Goal: Transaction & Acquisition: Purchase product/service

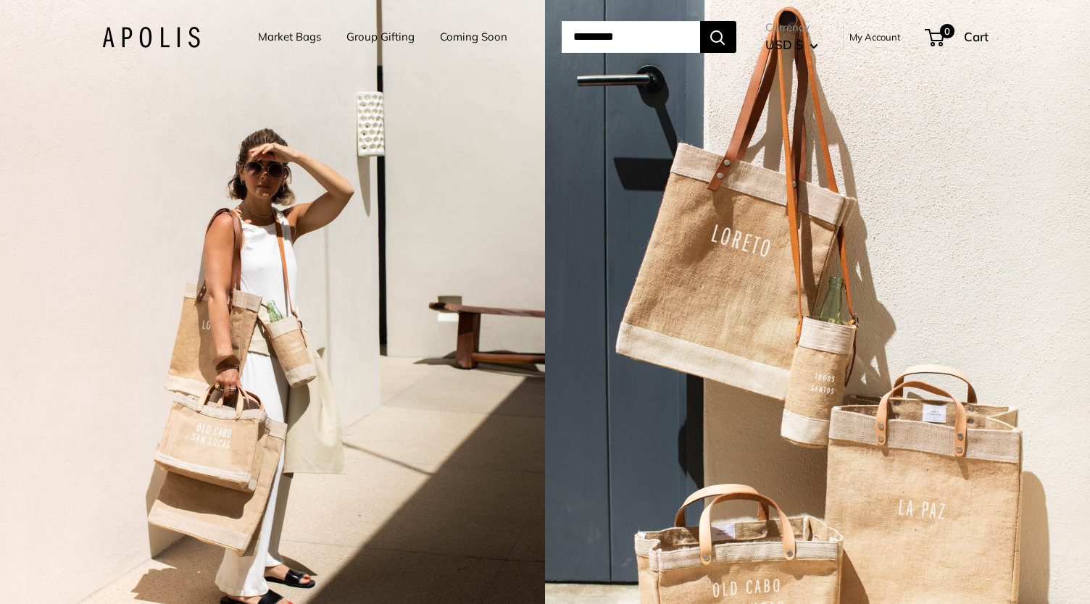
click at [296, 39] on link "Market Bags" at bounding box center [289, 37] width 63 height 20
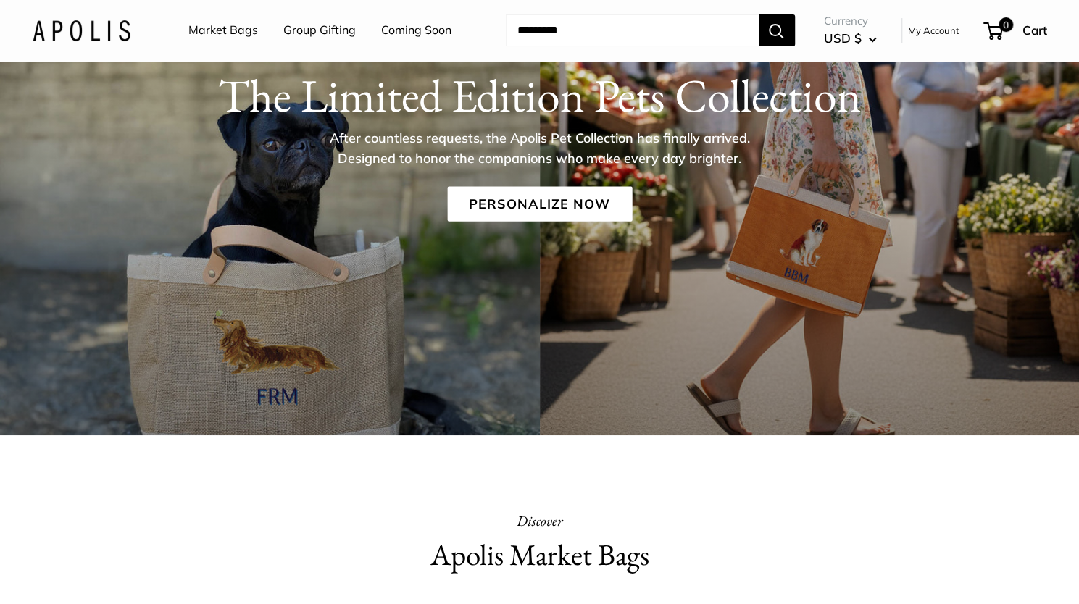
scroll to position [217, 0]
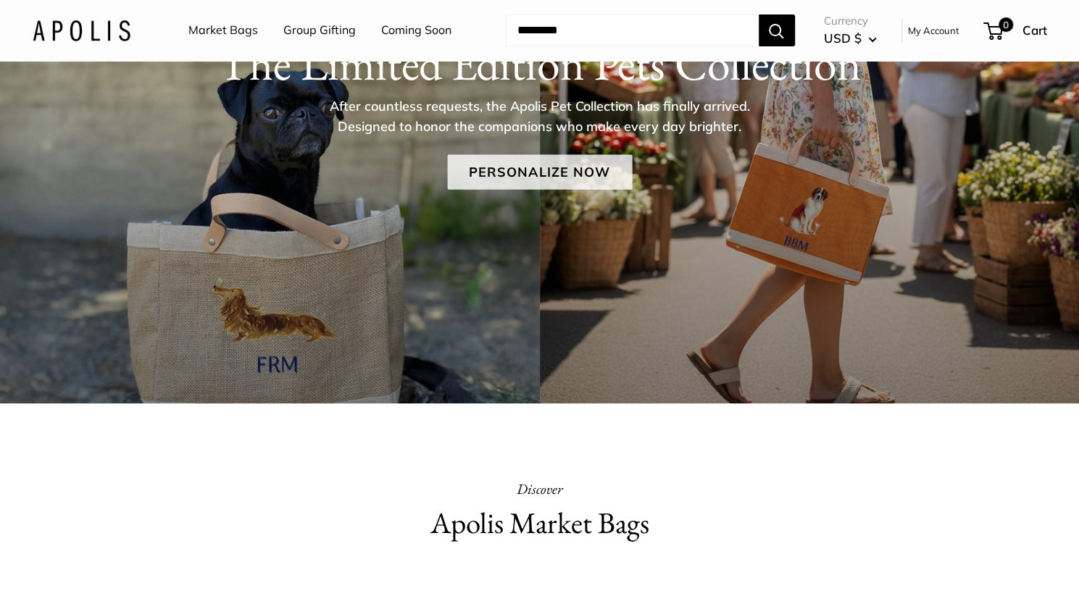
click at [544, 181] on link "Personalize Now" at bounding box center [539, 171] width 185 height 35
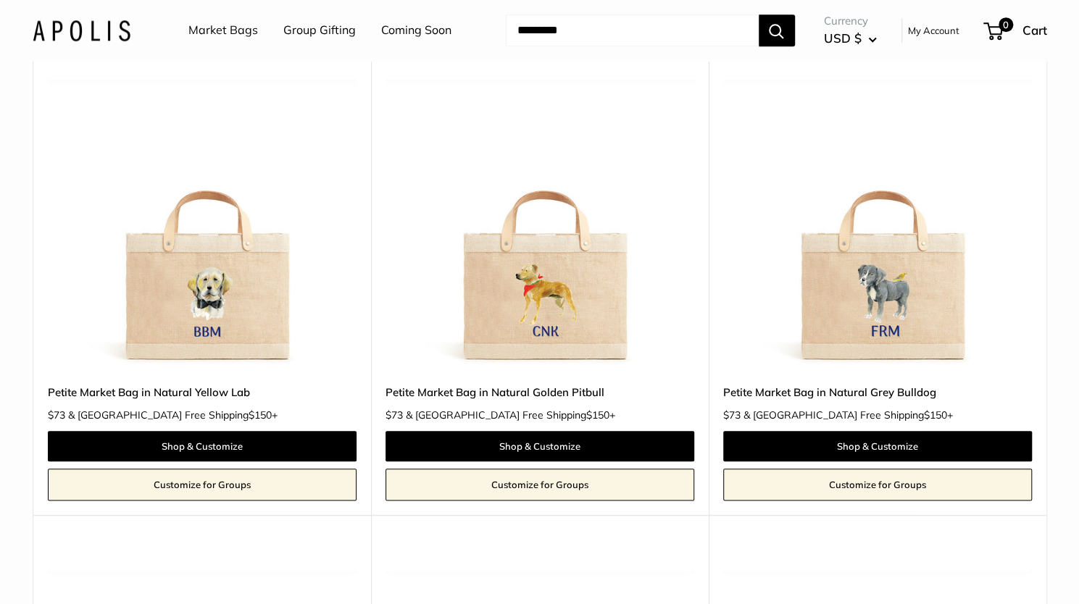
scroll to position [725, 0]
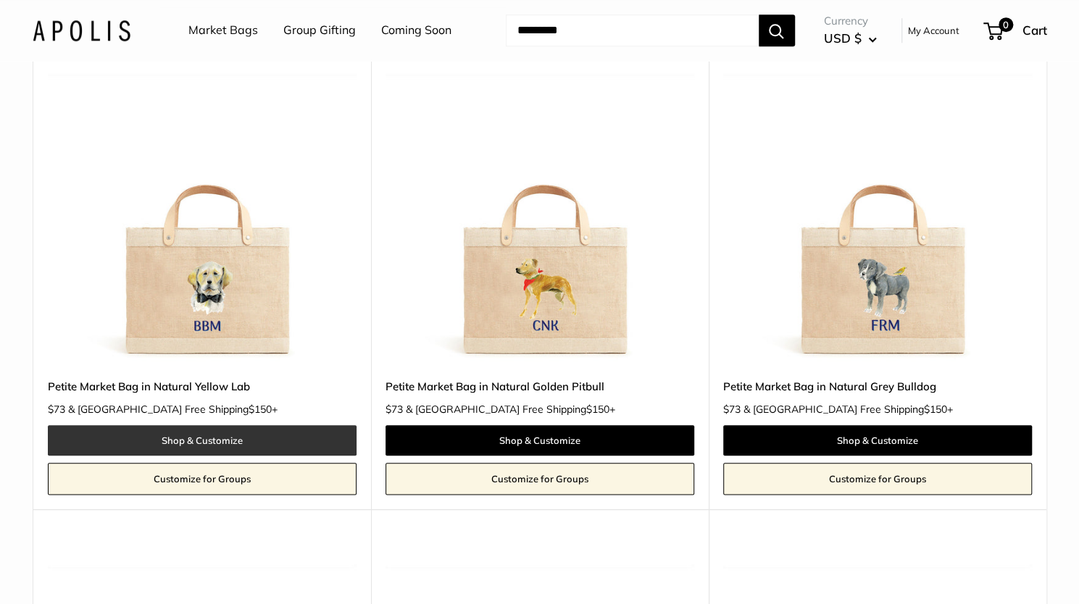
click at [207, 425] on link "Shop & Customize" at bounding box center [202, 440] width 309 height 30
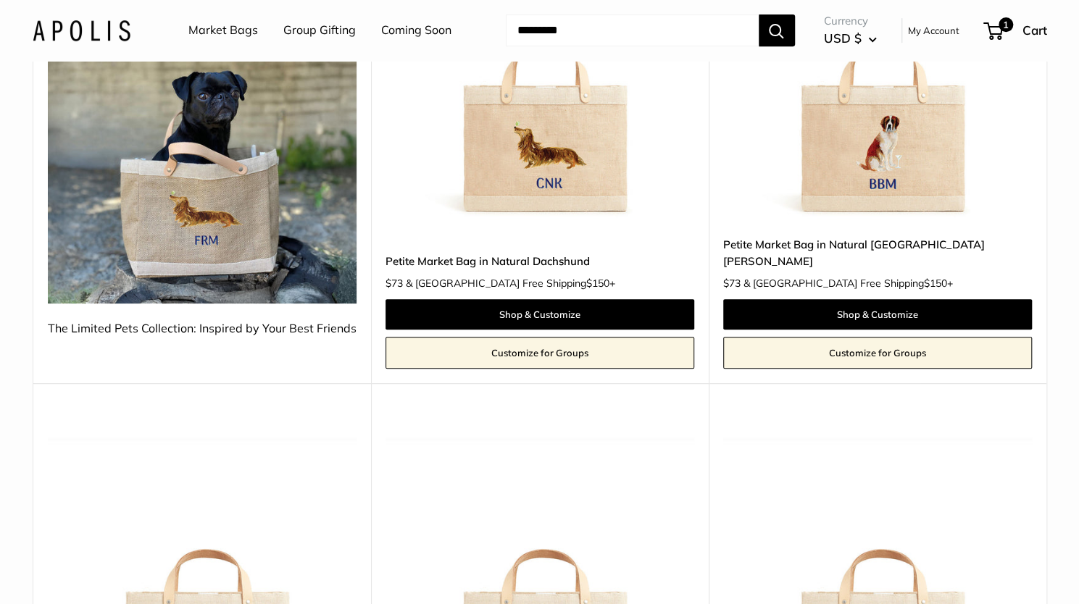
scroll to position [290, 0]
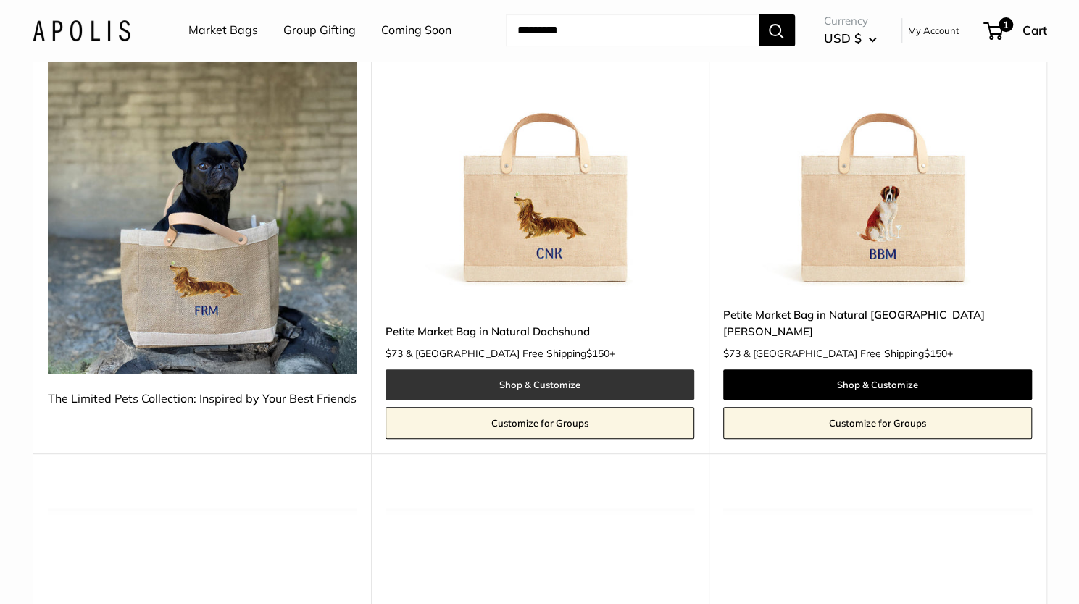
click at [486, 370] on link "Shop & Customize" at bounding box center [540, 385] width 309 height 30
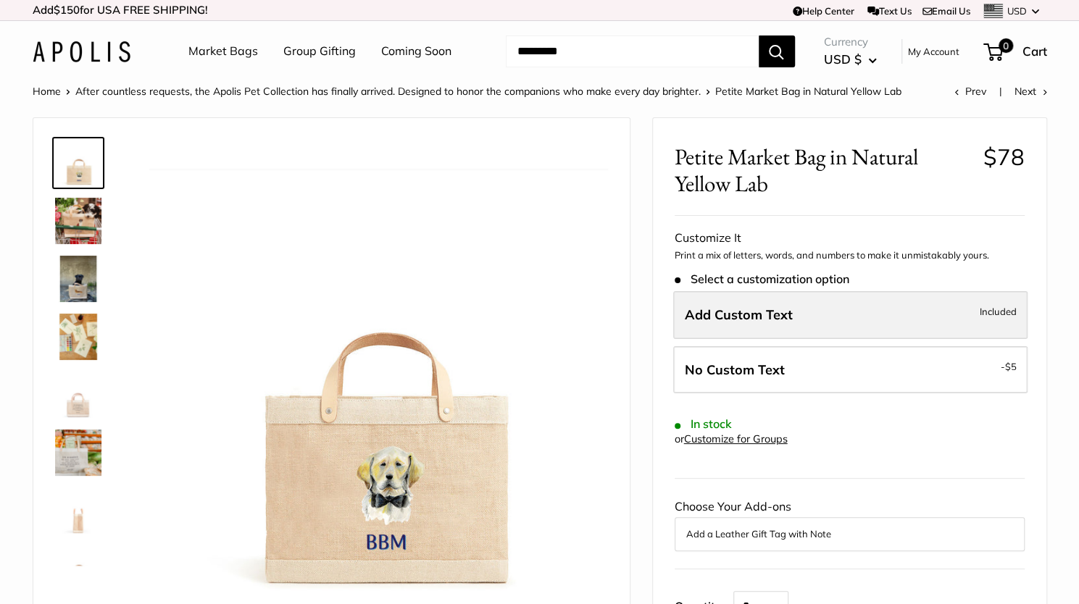
click at [718, 317] on span "Add Custom Text" at bounding box center [739, 315] width 108 height 17
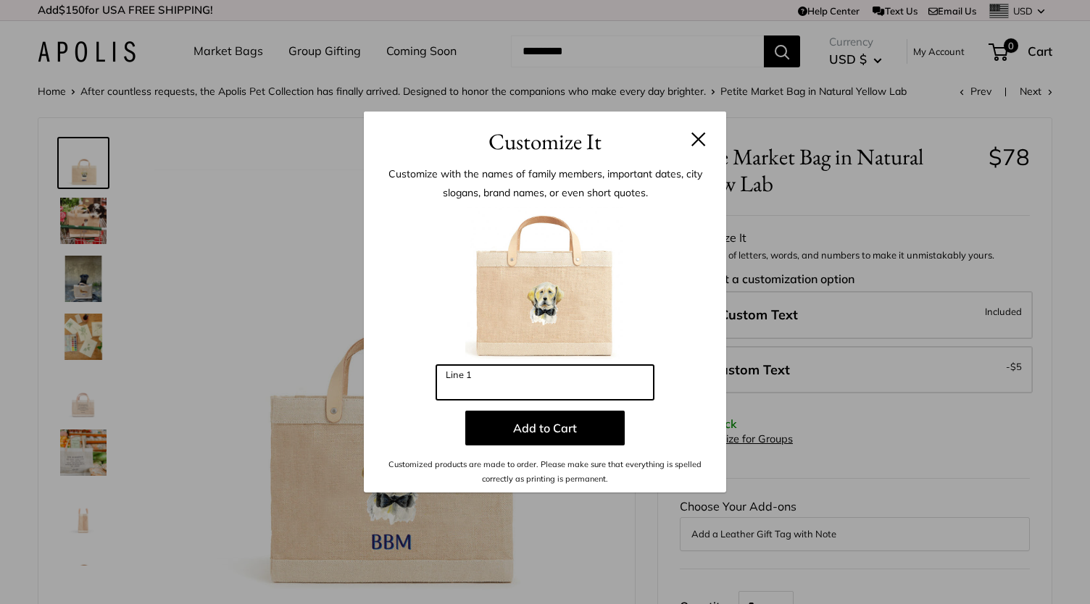
click at [445, 385] on input "Line 1" at bounding box center [544, 382] width 217 height 35
type input "***"
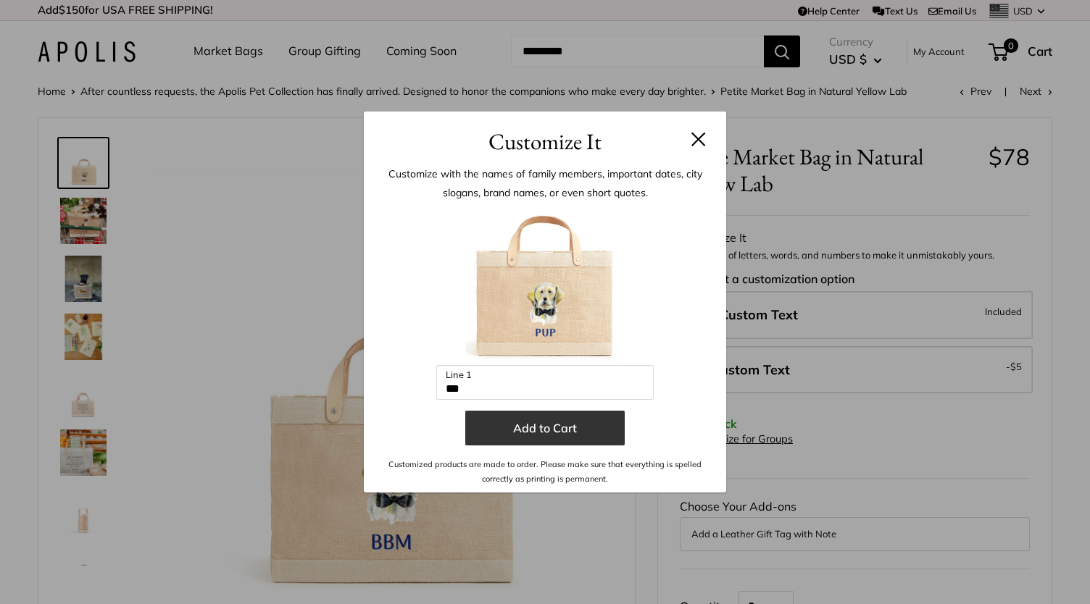
click at [549, 423] on button "Add to Cart" at bounding box center [544, 428] width 159 height 35
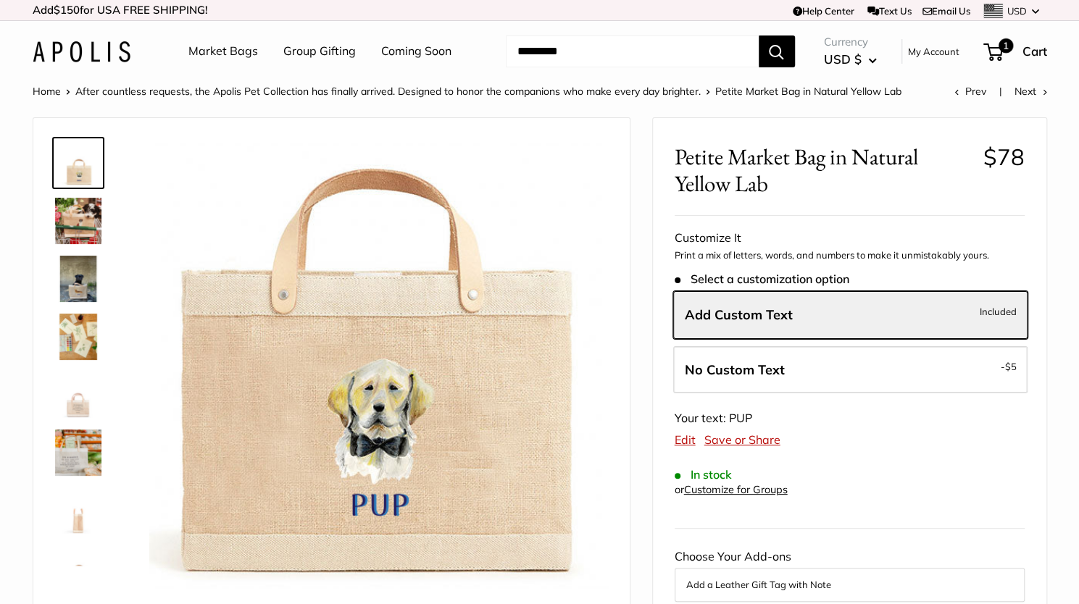
click at [75, 230] on img at bounding box center [78, 221] width 46 height 46
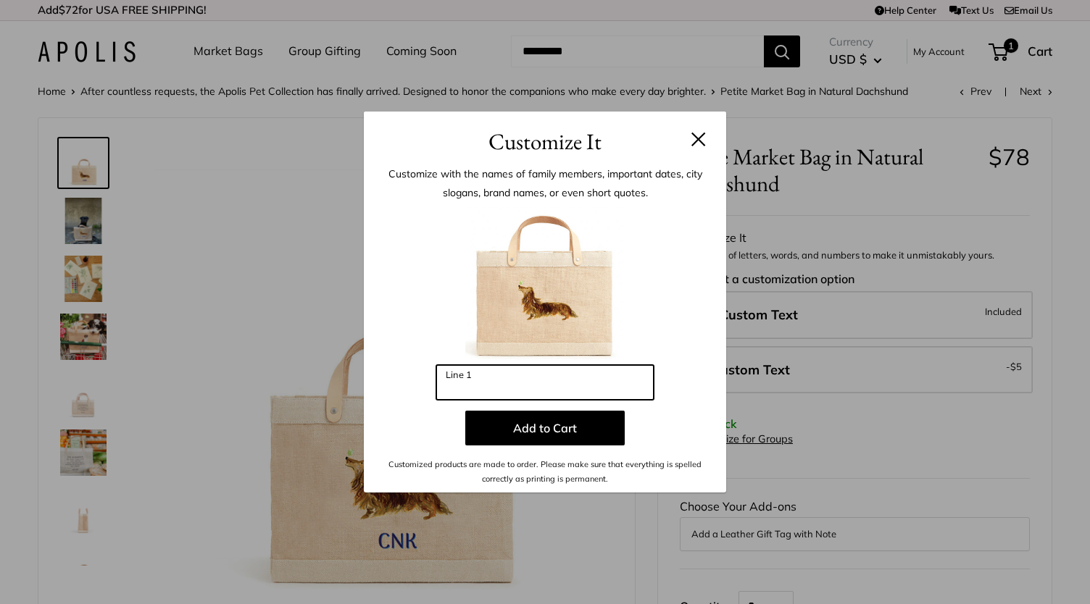
click at [531, 378] on input "Line 1" at bounding box center [544, 382] width 217 height 35
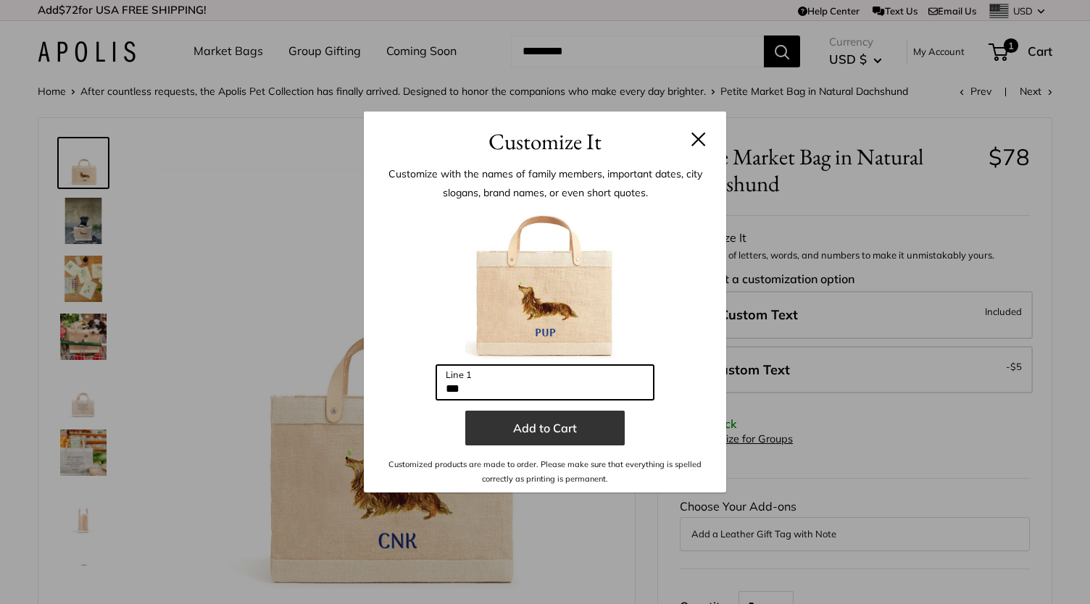
type input "***"
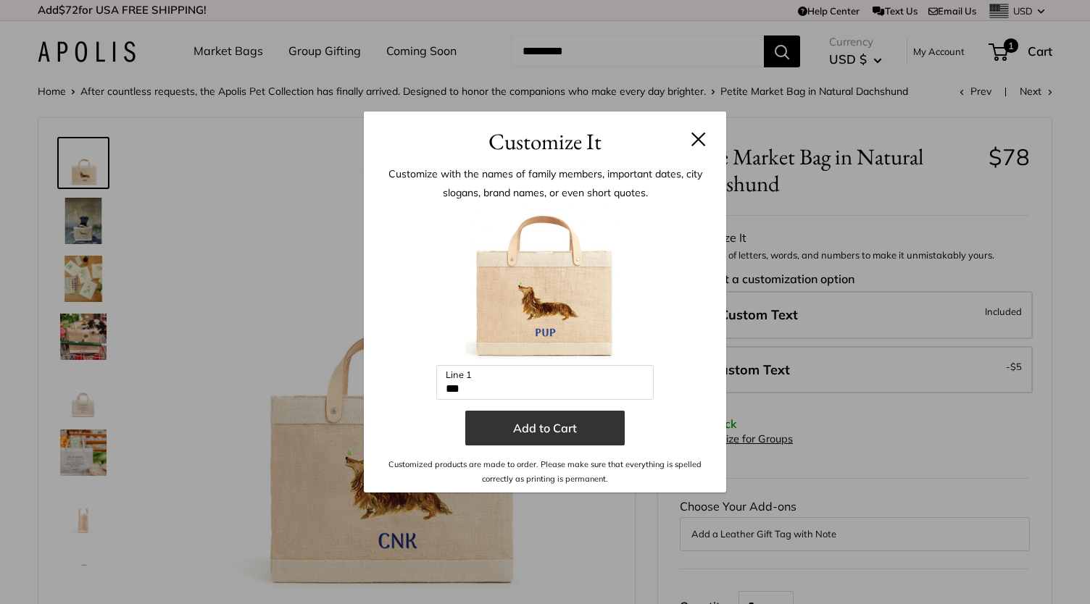
click at [494, 431] on button "Add to Cart" at bounding box center [544, 428] width 159 height 35
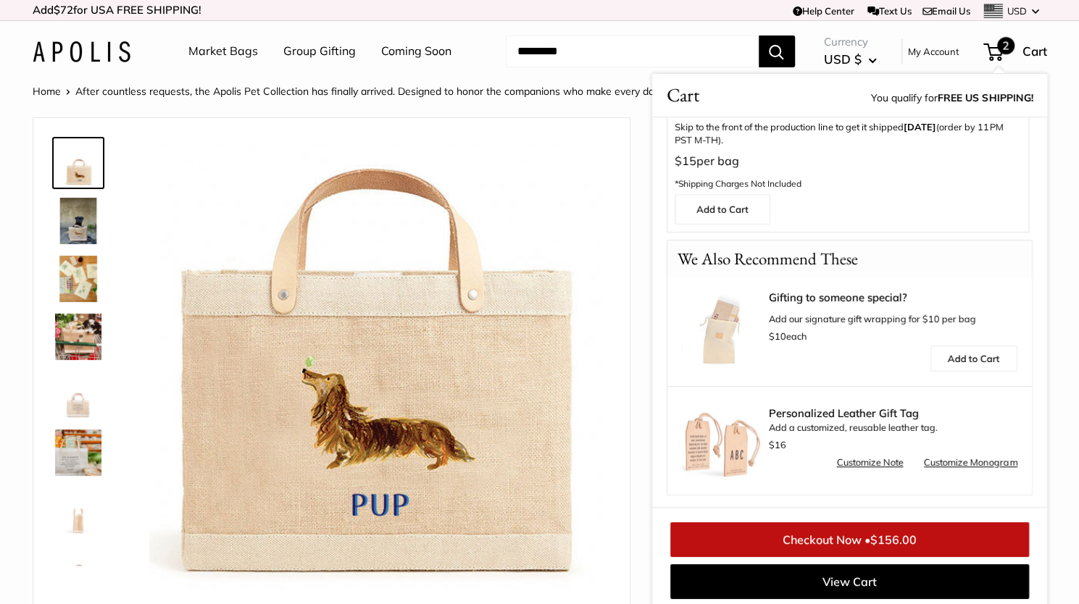
scroll to position [6, 0]
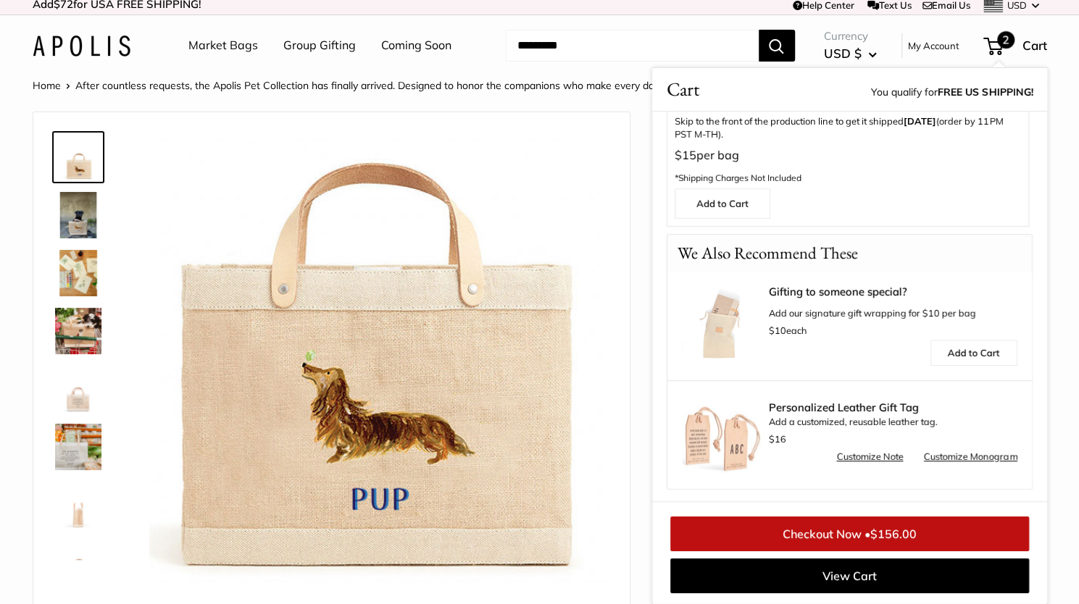
click at [65, 225] on img at bounding box center [78, 215] width 46 height 46
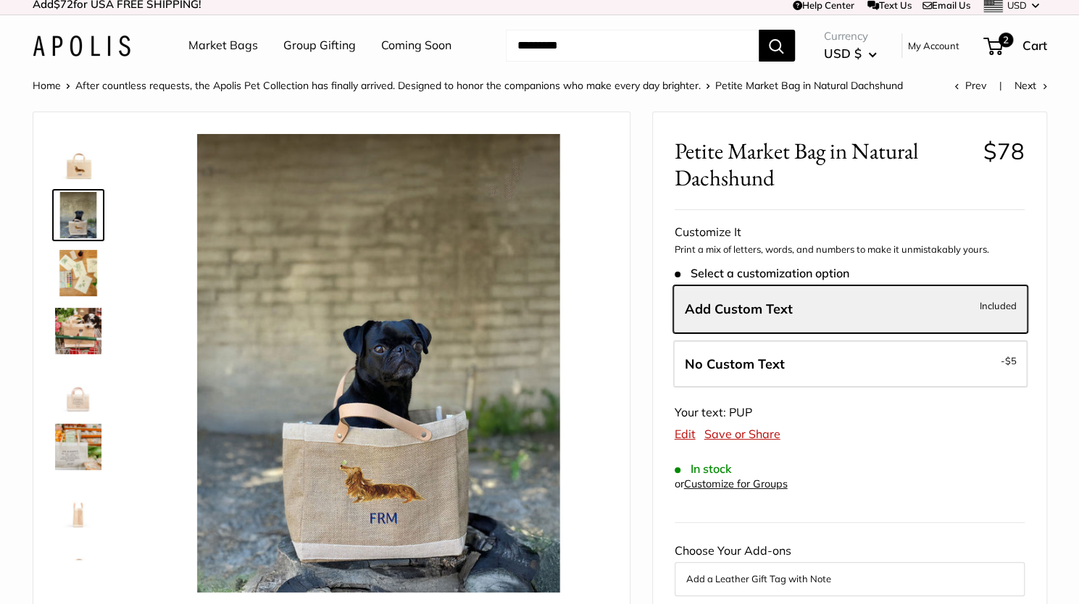
click at [80, 278] on img at bounding box center [78, 273] width 46 height 46
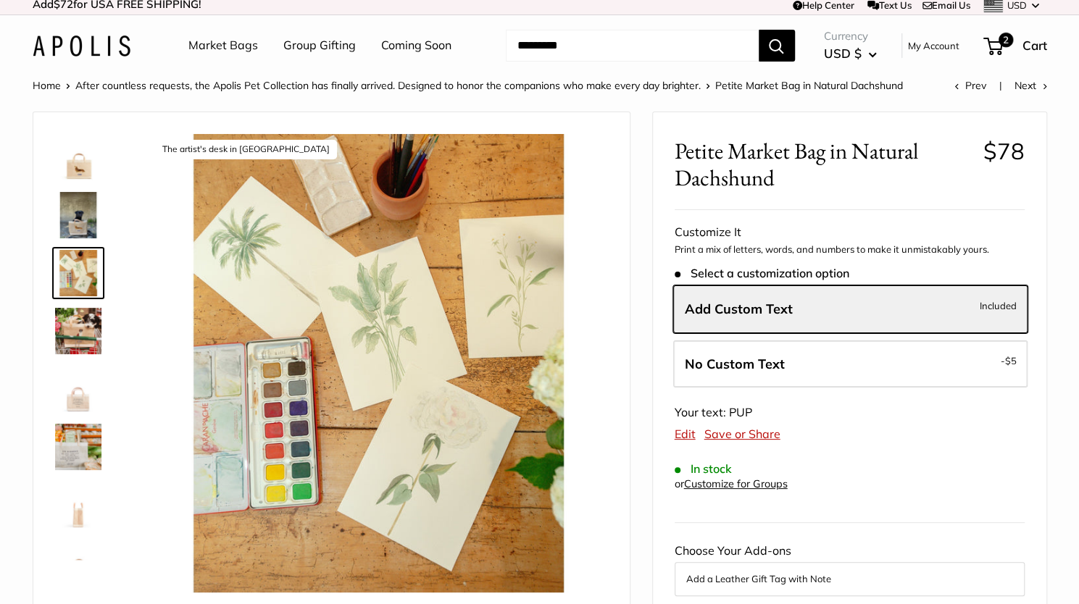
click at [87, 338] on img at bounding box center [78, 331] width 46 height 46
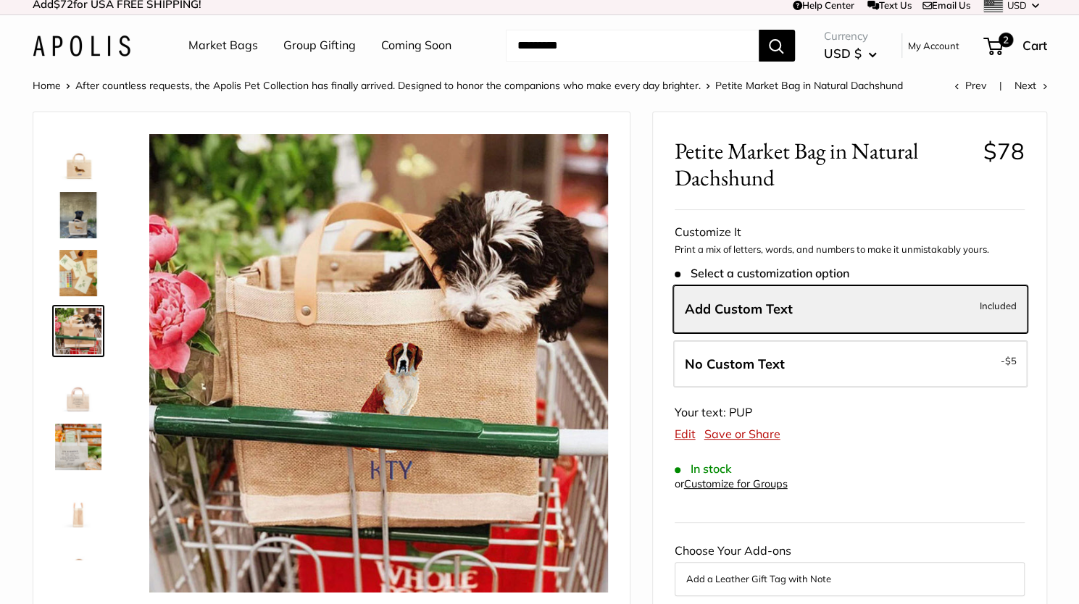
click at [77, 407] on img at bounding box center [78, 389] width 46 height 46
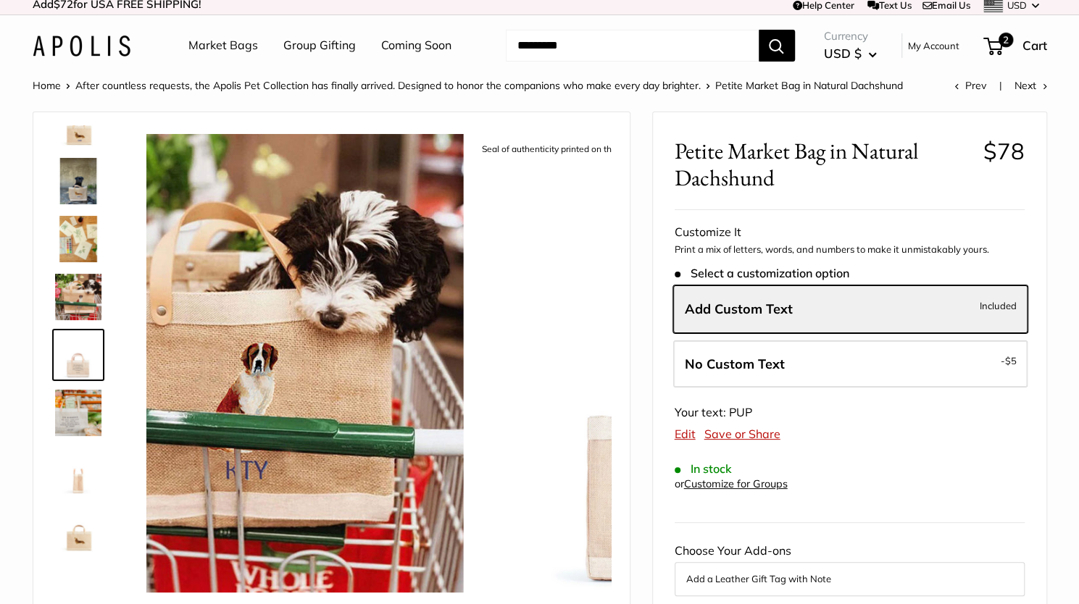
scroll to position [35, 0]
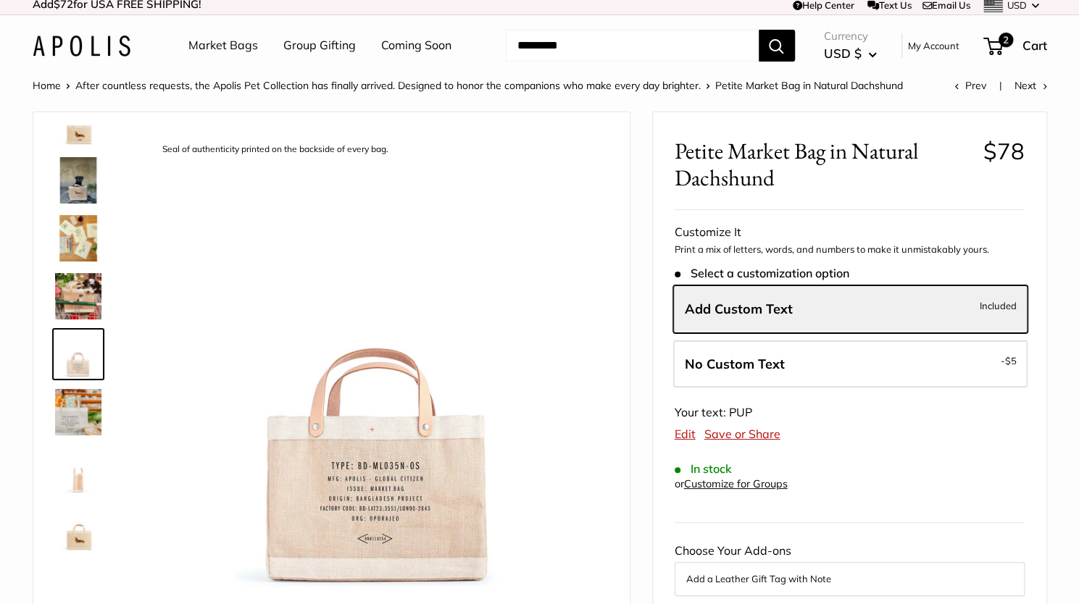
click at [77, 479] on img at bounding box center [78, 470] width 46 height 46
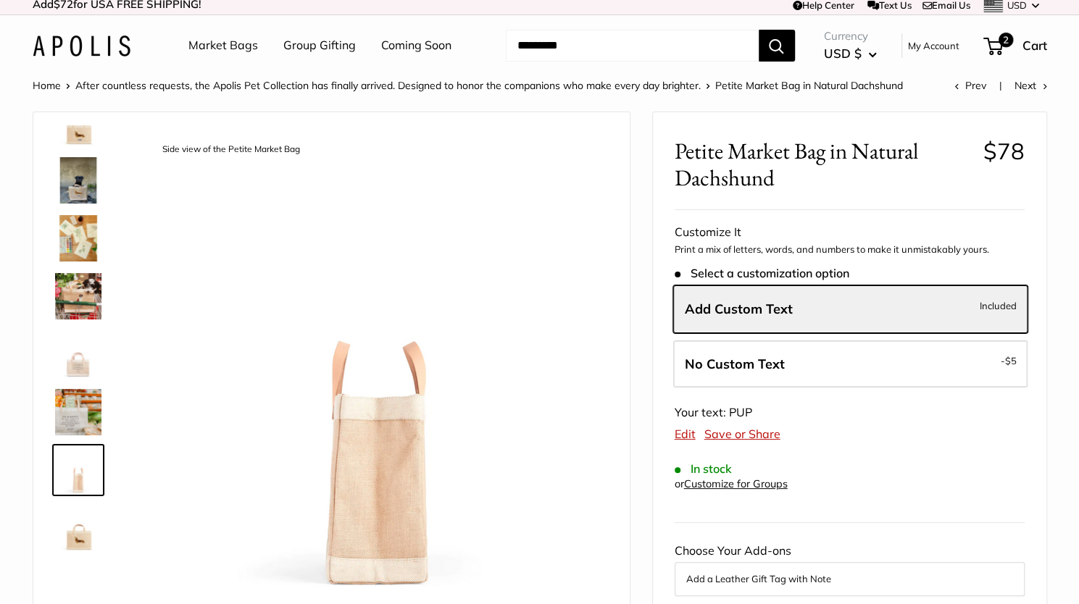
click at [82, 536] on img at bounding box center [78, 528] width 46 height 46
